Goal: Task Accomplishment & Management: Use online tool/utility

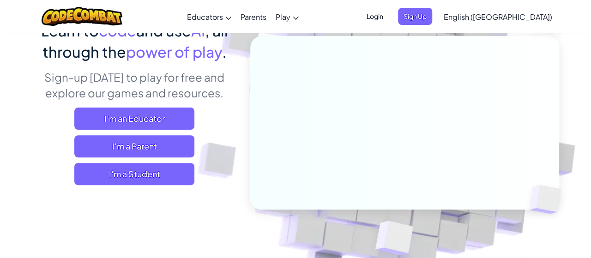
scroll to position [92, 0]
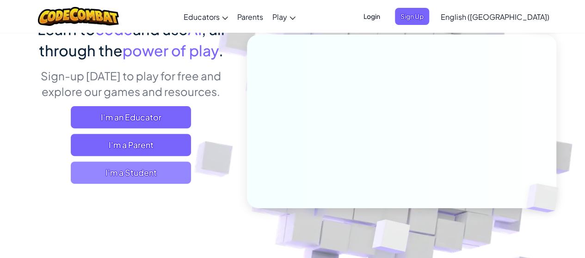
click at [164, 166] on span "I'm a Student" at bounding box center [131, 173] width 120 height 22
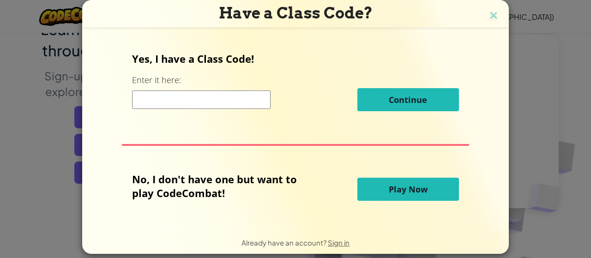
click at [397, 176] on div "No, I don't have one but want to play CodeCombat! Play Now" at bounding box center [295, 189] width 327 height 34
click at [383, 193] on button "Play Now" at bounding box center [409, 189] width 102 height 23
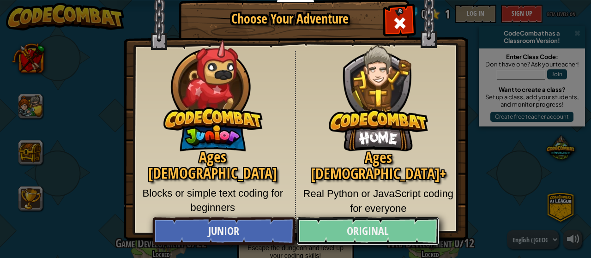
click at [373, 230] on link "Original" at bounding box center [368, 232] width 142 height 28
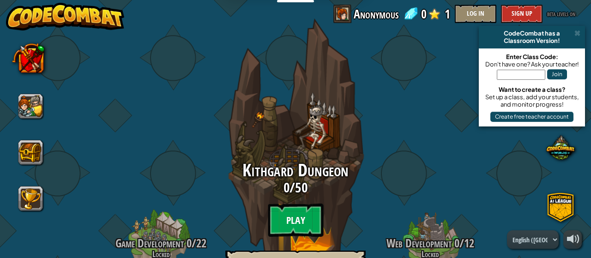
click at [282, 213] on btn "Play" at bounding box center [295, 220] width 55 height 33
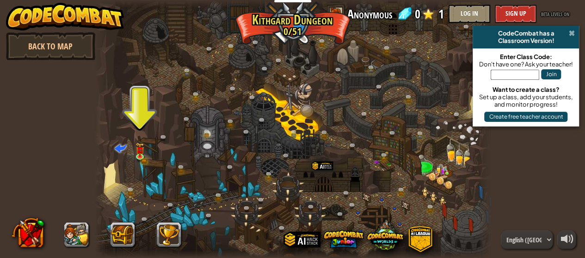
click at [569, 34] on span at bounding box center [571, 33] width 6 height 7
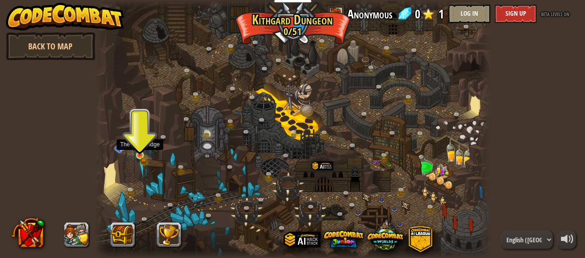
click at [136, 150] on img at bounding box center [139, 146] width 9 height 19
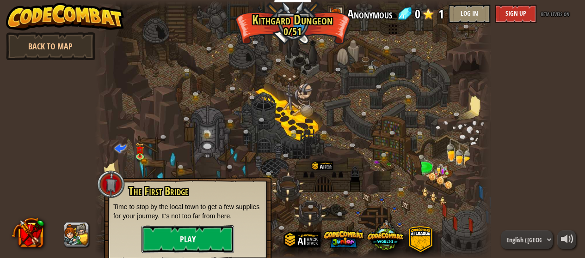
click at [198, 232] on button "Play" at bounding box center [187, 240] width 92 height 28
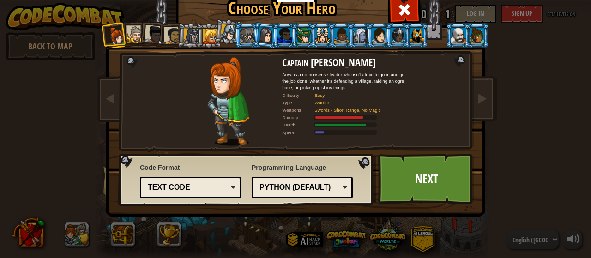
click at [342, 189] on div "Python (Default)" at bounding box center [302, 188] width 89 height 14
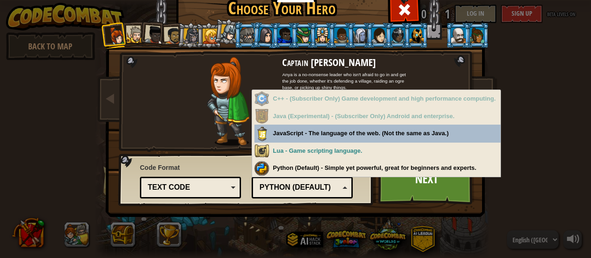
click at [340, 187] on div "Python (Default)" at bounding box center [302, 188] width 89 height 14
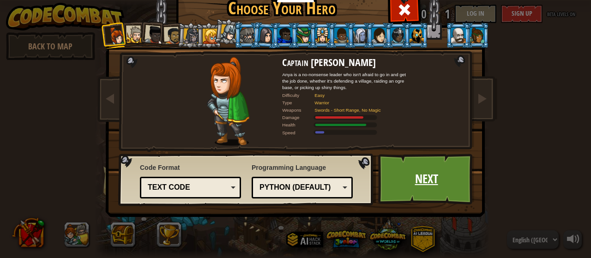
click at [414, 188] on link "Next" at bounding box center [426, 179] width 97 height 51
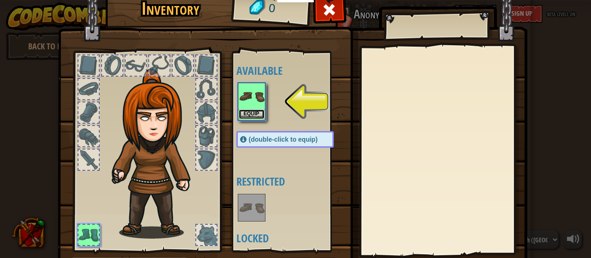
click at [244, 114] on button "Equip" at bounding box center [252, 115] width 26 height 10
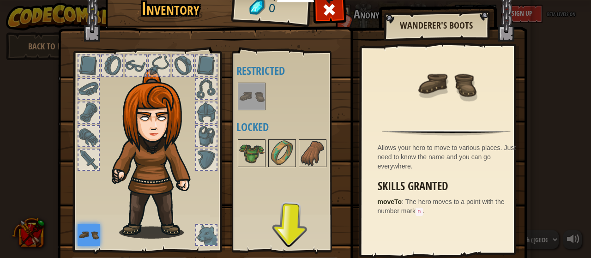
click at [292, 236] on div "Available Equip (double-click to equip) Restricted Locked" at bounding box center [295, 151] width 116 height 193
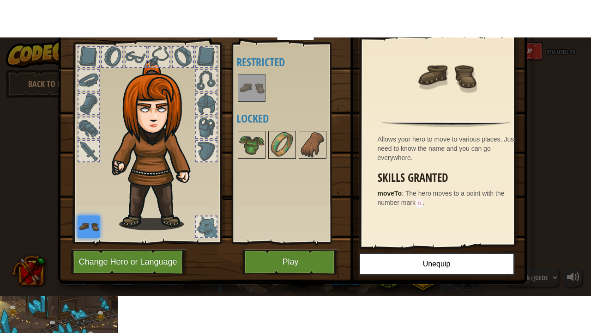
scroll to position [47, 0]
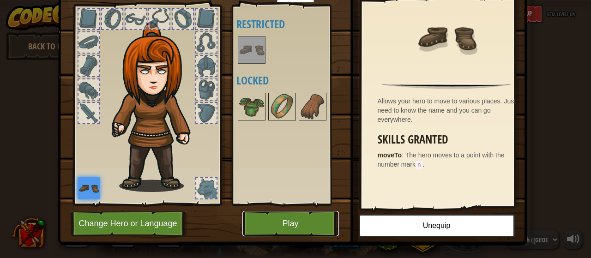
click at [264, 232] on button "Play" at bounding box center [291, 223] width 97 height 25
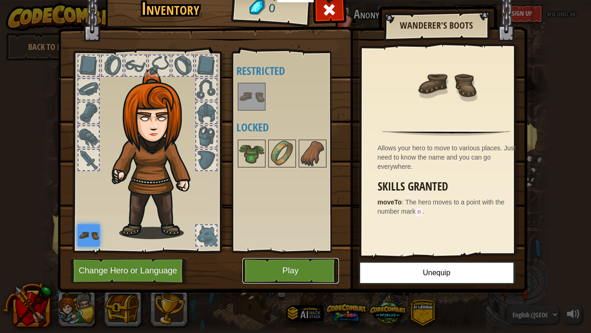
scroll to position [0, 0]
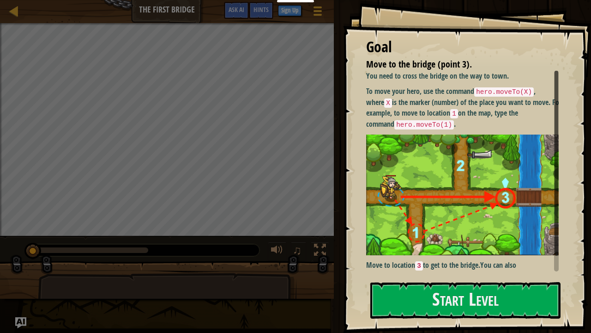
scroll to position [9, 0]
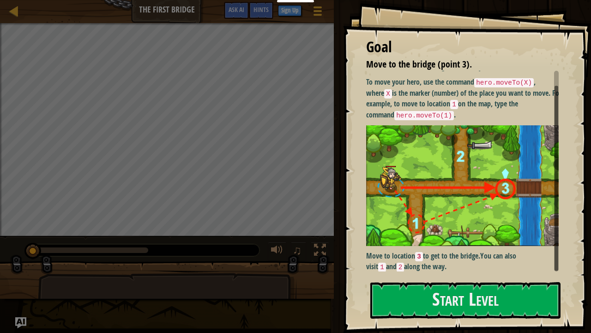
drag, startPoint x: 557, startPoint y: 138, endPoint x: 530, endPoint y: 256, distance: 120.5
click at [564, 235] on div "Goal Move to the bridge (point 3). You need to cross the bridge on the way to t…" at bounding box center [467, 166] width 248 height 333
click at [477, 258] on button "Start Level" at bounding box center [466, 300] width 190 height 37
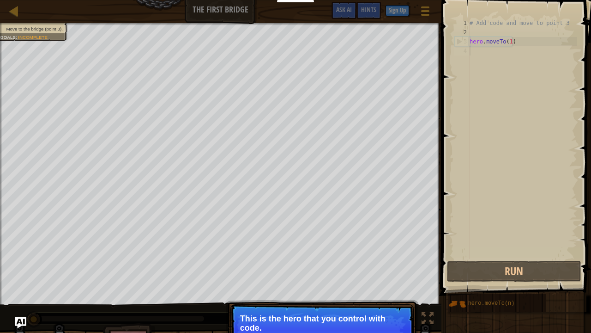
scroll to position [4, 0]
click at [323, 258] on p "Get to the bridge by going to point 3 on the map." at bounding box center [322, 323] width 164 height 19
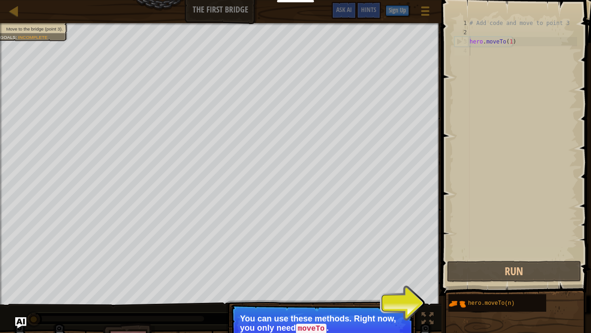
click at [336, 258] on p "You can use these methods. Right now, you only need moveTo ." at bounding box center [322, 323] width 164 height 19
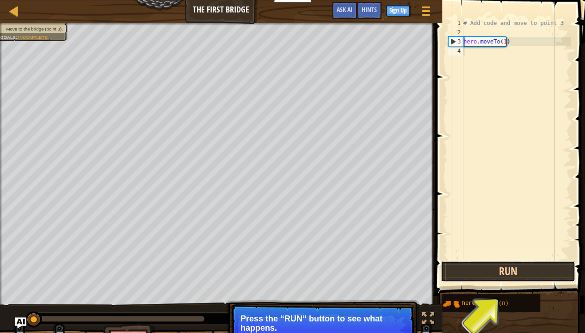
click at [471, 258] on button "Run" at bounding box center [507, 271] width 134 height 21
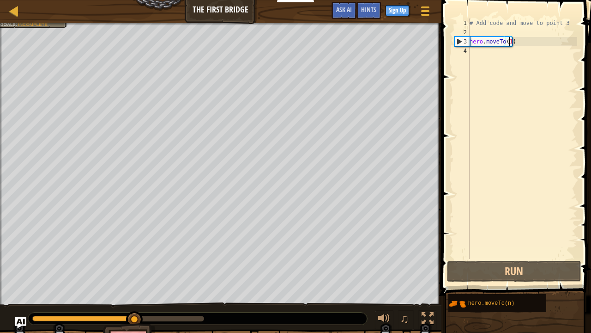
click at [509, 41] on div "# Add code and move to point 3 hero . moveTo ( 1 )" at bounding box center [523, 147] width 110 height 259
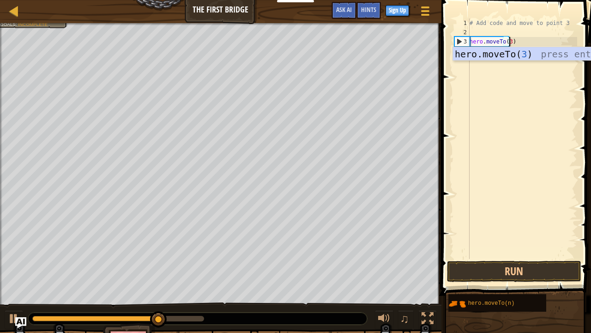
scroll to position [4, 3]
type textarea "hero.moveTo(3)"
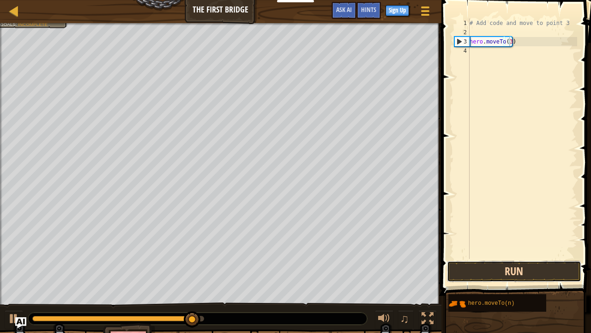
click at [532, 258] on button "Run" at bounding box center [514, 271] width 134 height 21
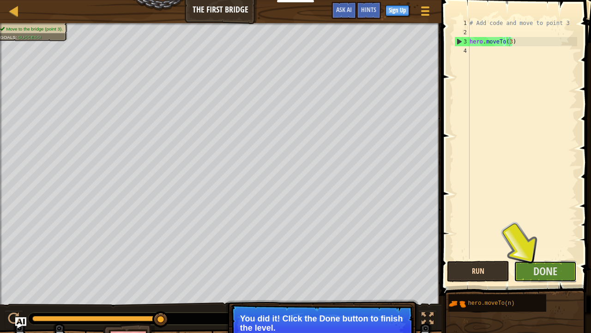
click at [532, 258] on button "Done" at bounding box center [545, 271] width 63 height 21
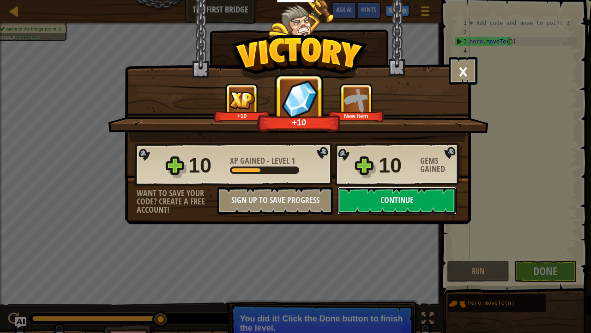
click at [389, 196] on button "Continue" at bounding box center [397, 201] width 119 height 28
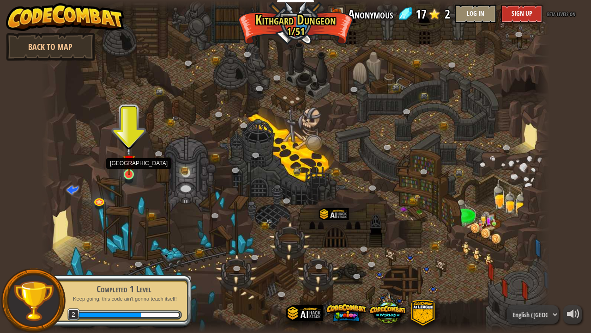
click at [131, 171] on img at bounding box center [129, 160] width 12 height 29
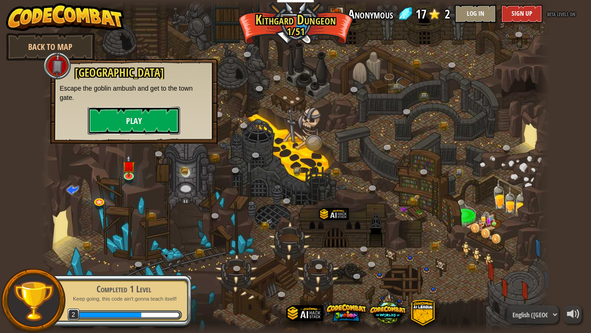
click at [150, 115] on button "Play" at bounding box center [134, 121] width 92 height 28
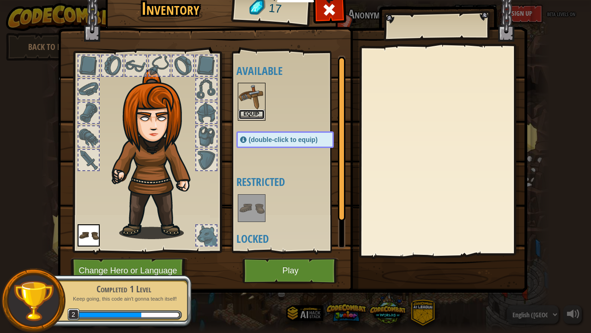
click at [252, 110] on button "Equip" at bounding box center [252, 115] width 26 height 10
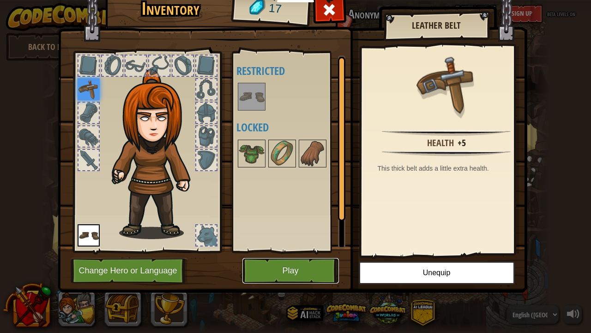
click at [289, 258] on button "Play" at bounding box center [291, 270] width 97 height 25
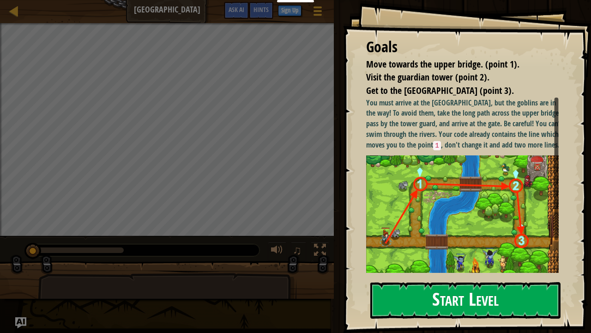
click at [414, 190] on img at bounding box center [466, 217] width 200 height 125
click at [418, 258] on button "Start Level" at bounding box center [466, 300] width 190 height 37
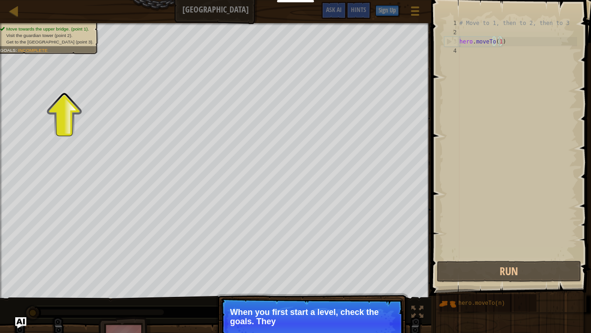
click at [500, 41] on div "# Move to 1, then to 2, then to 3 hero . moveTo ( 1 )" at bounding box center [518, 147] width 120 height 259
type textarea "hero.moveTo(1)"
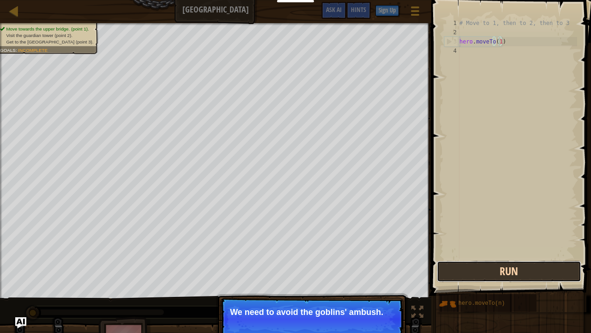
click at [543, 258] on button "Run" at bounding box center [509, 271] width 144 height 21
